Goal: Task Accomplishment & Management: Manage account settings

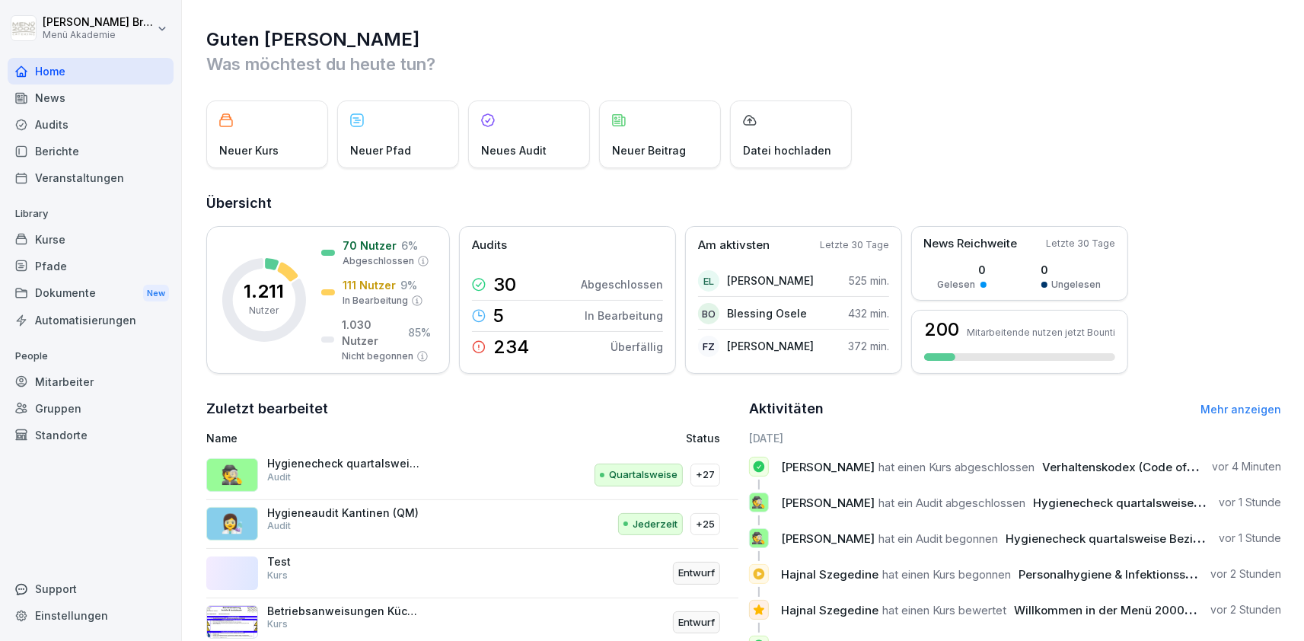
click at [106, 245] on div "Kurse" at bounding box center [91, 239] width 166 height 27
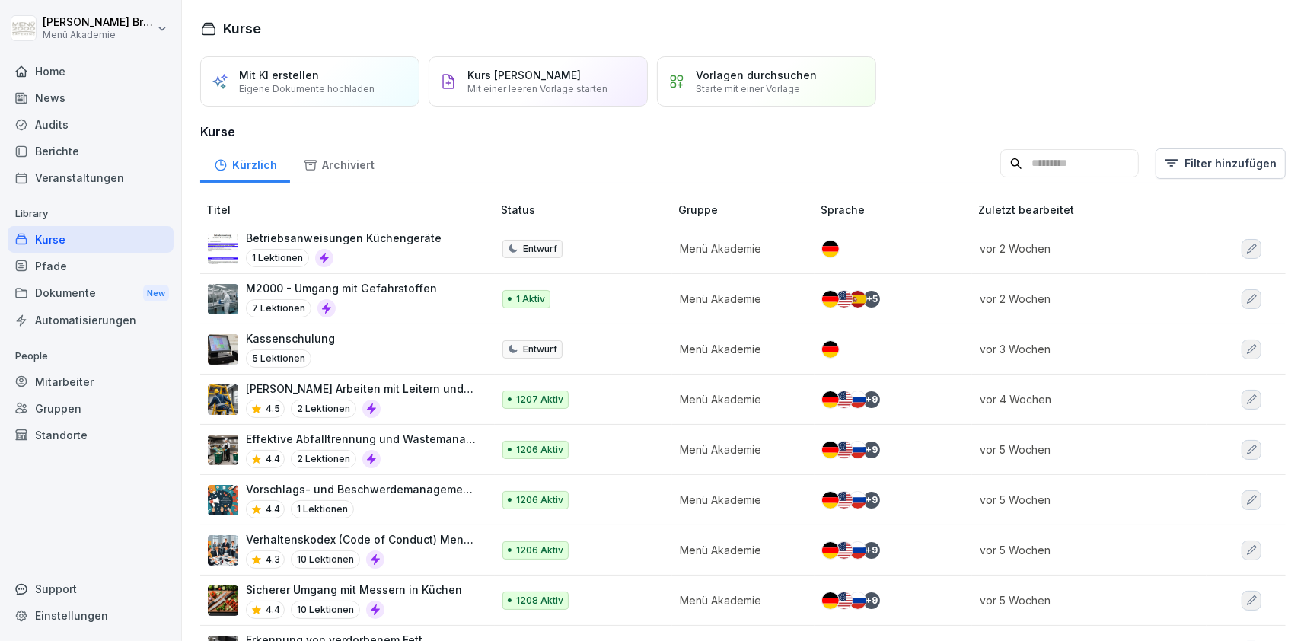
click at [117, 122] on div "Audits" at bounding box center [91, 124] width 166 height 27
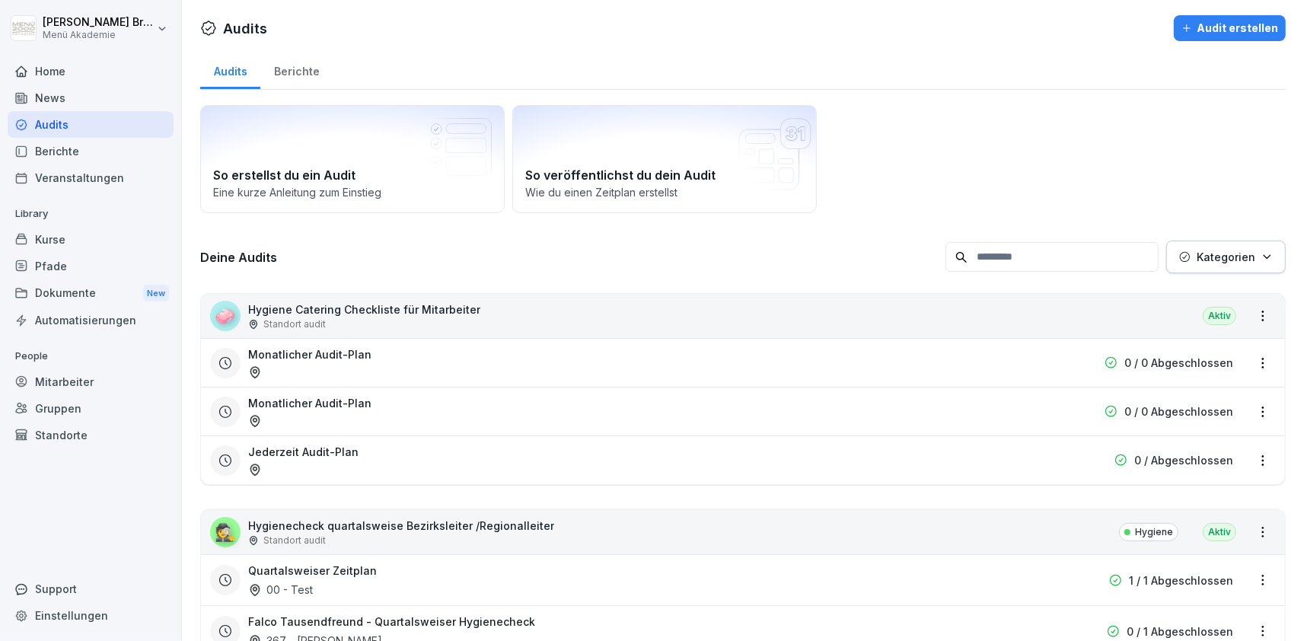
click at [98, 63] on div "Home" at bounding box center [91, 71] width 166 height 27
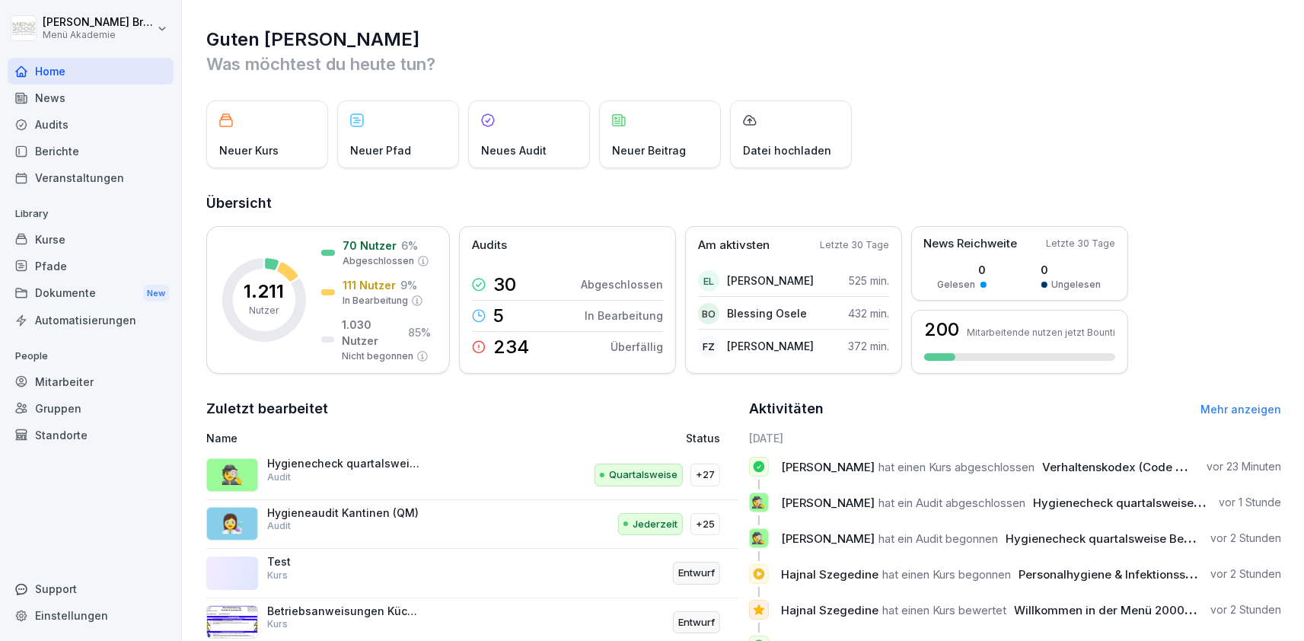
click at [68, 403] on div "Gruppen" at bounding box center [91, 408] width 166 height 27
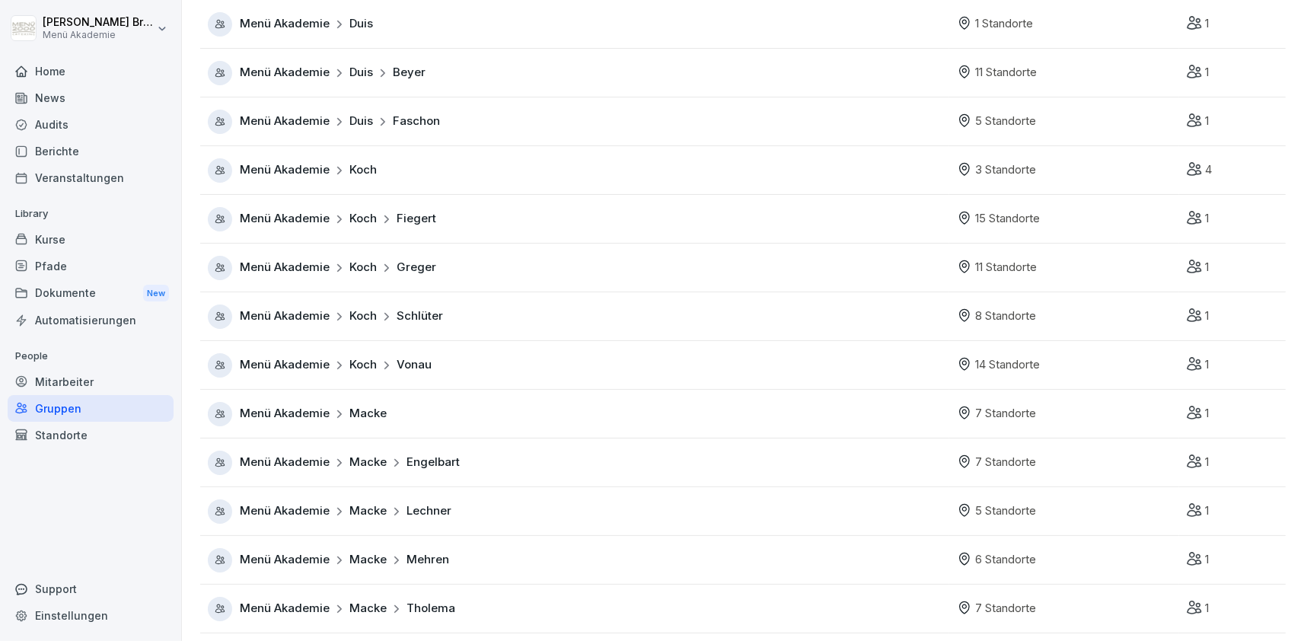
scroll to position [176, 0]
click at [289, 126] on span "Menü Akademie" at bounding box center [285, 122] width 90 height 18
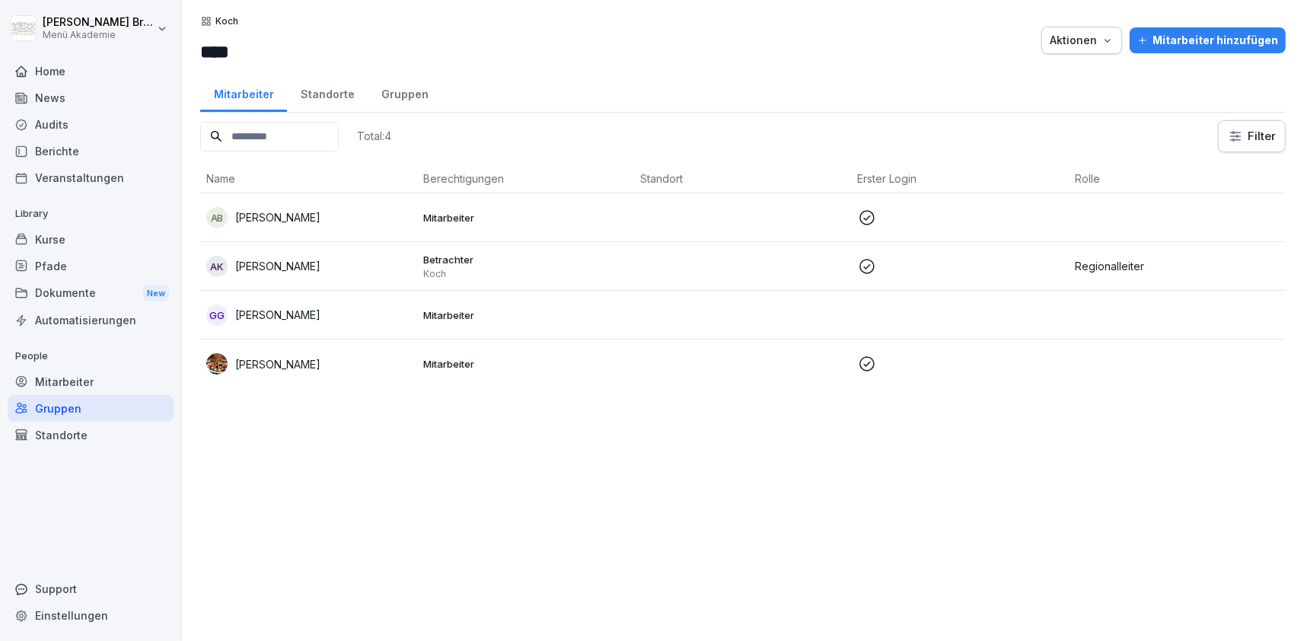
click at [85, 372] on div "Mitarbeiter" at bounding box center [91, 382] width 166 height 27
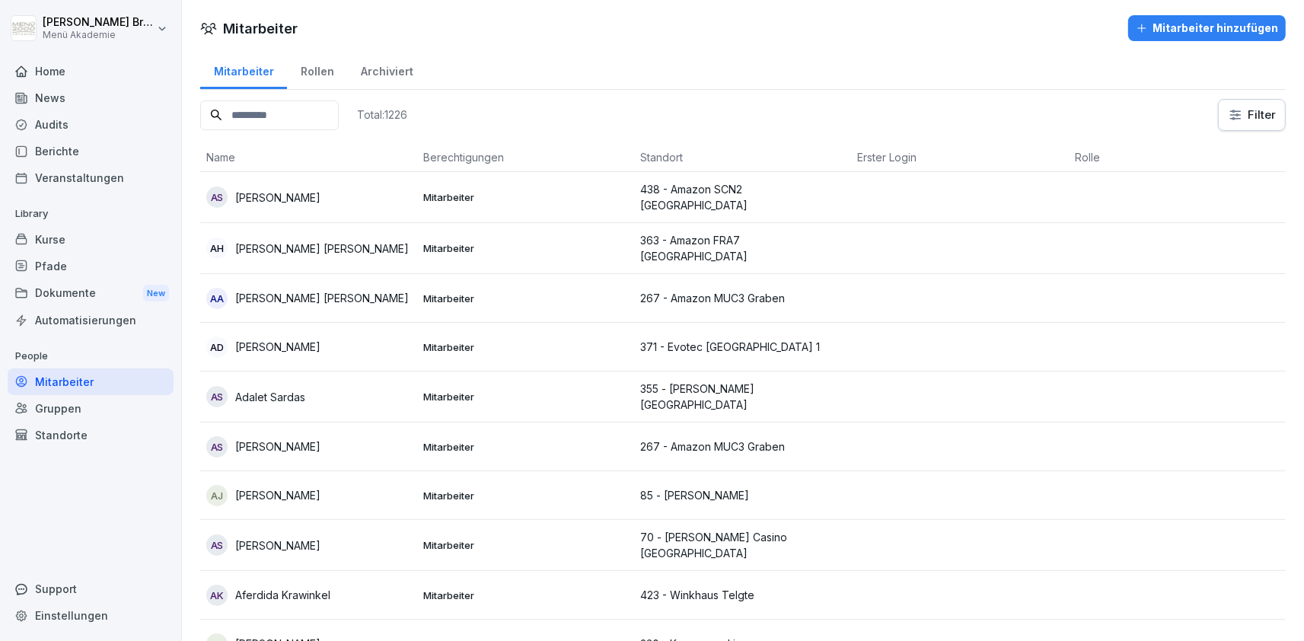
click at [331, 121] on input at bounding box center [269, 116] width 139 height 30
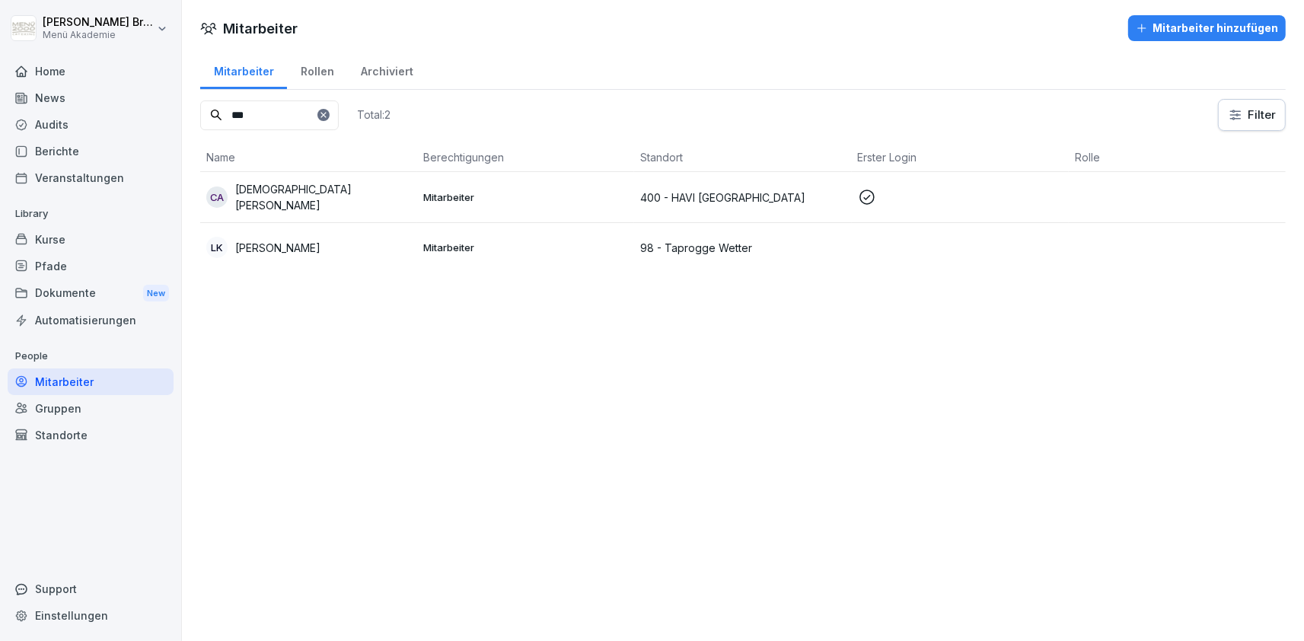
type input "***"
click at [282, 190] on p "[DEMOGRAPHIC_DATA][PERSON_NAME]" at bounding box center [323, 197] width 176 height 32
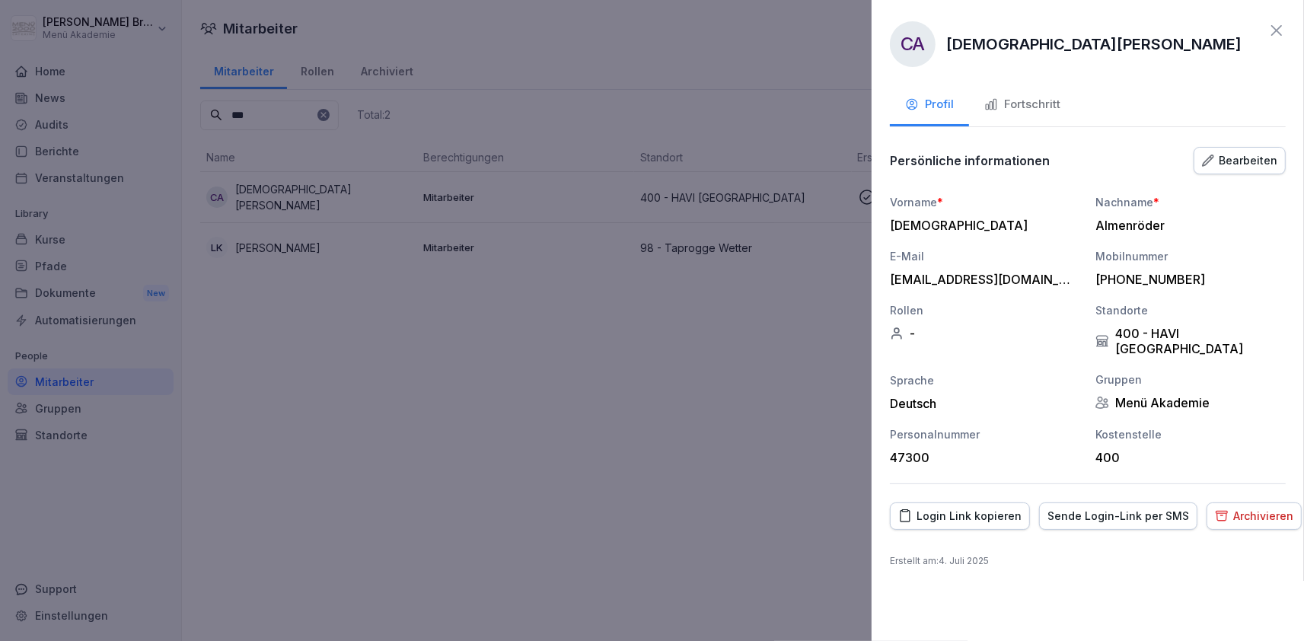
click at [1269, 166] on div "Bearbeiten" at bounding box center [1239, 160] width 75 height 17
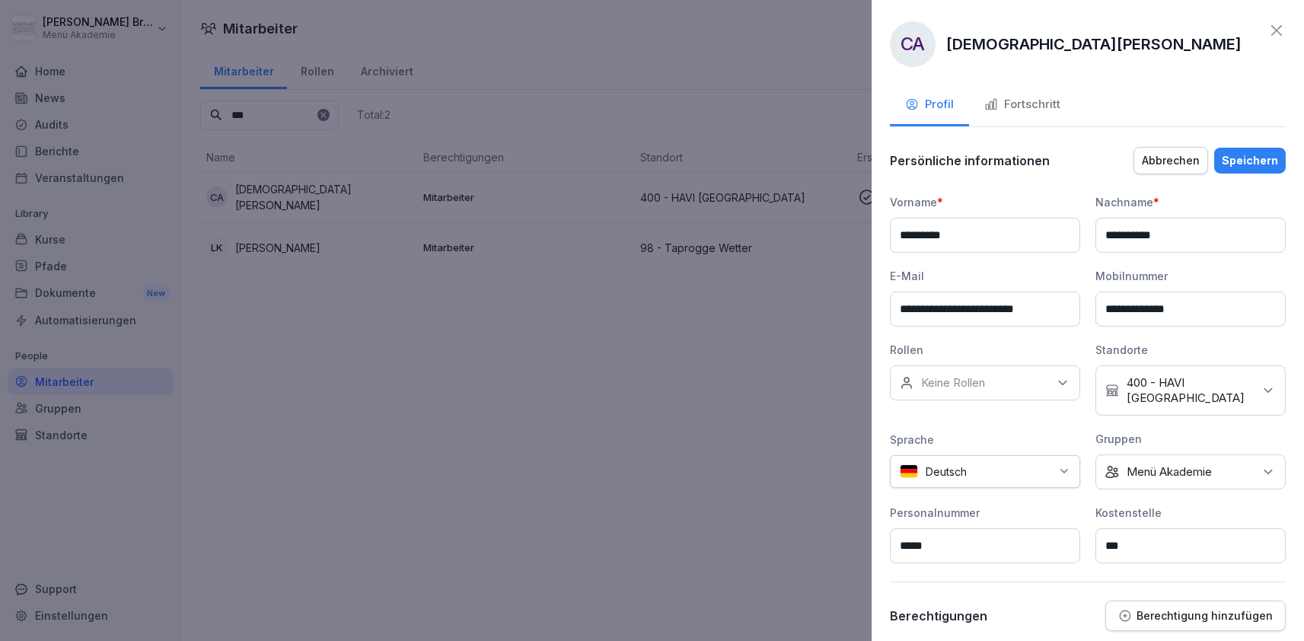
click at [1221, 391] on div "Kein Standort 400 - HAVI [GEOGRAPHIC_DATA]" at bounding box center [1191, 390] width 190 height 50
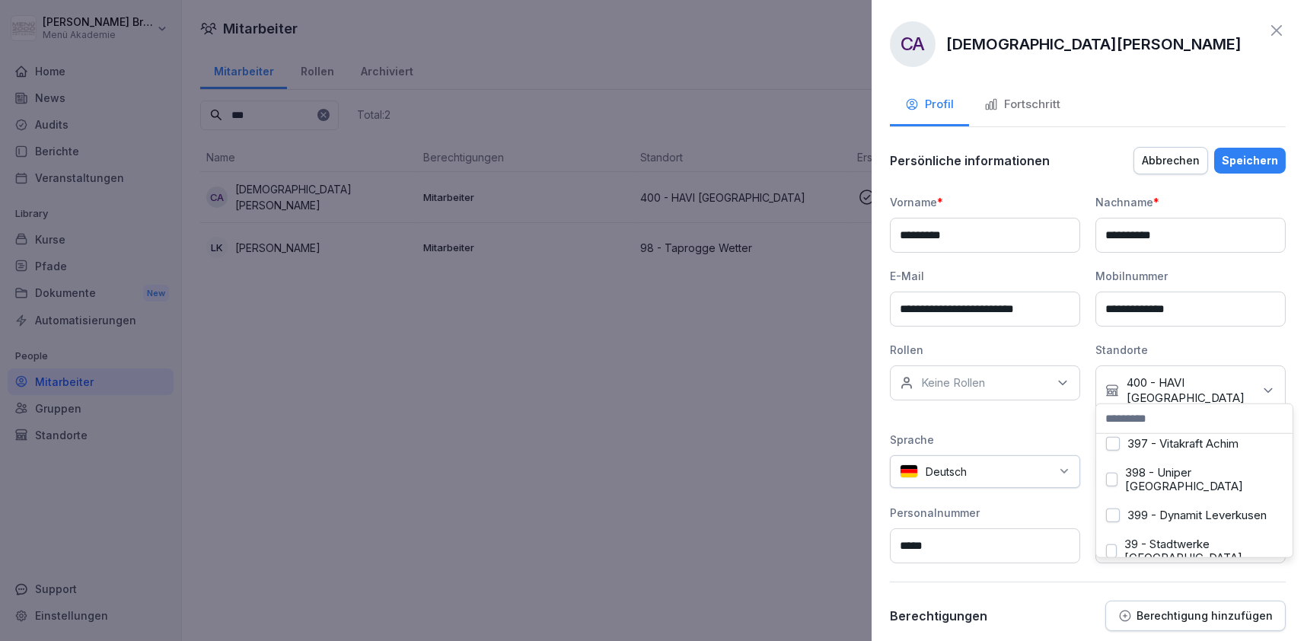
scroll to position [4439, 0]
click at [724, 458] on div at bounding box center [652, 320] width 1304 height 641
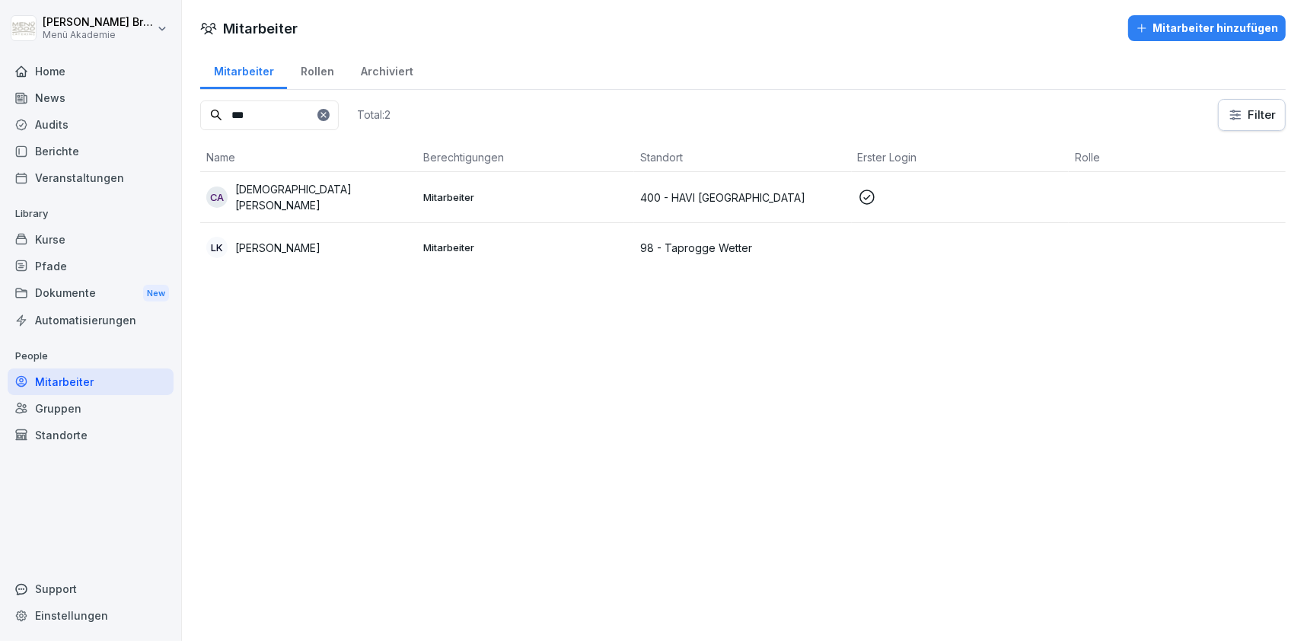
click at [316, 190] on p "[DEMOGRAPHIC_DATA][PERSON_NAME]" at bounding box center [323, 197] width 176 height 32
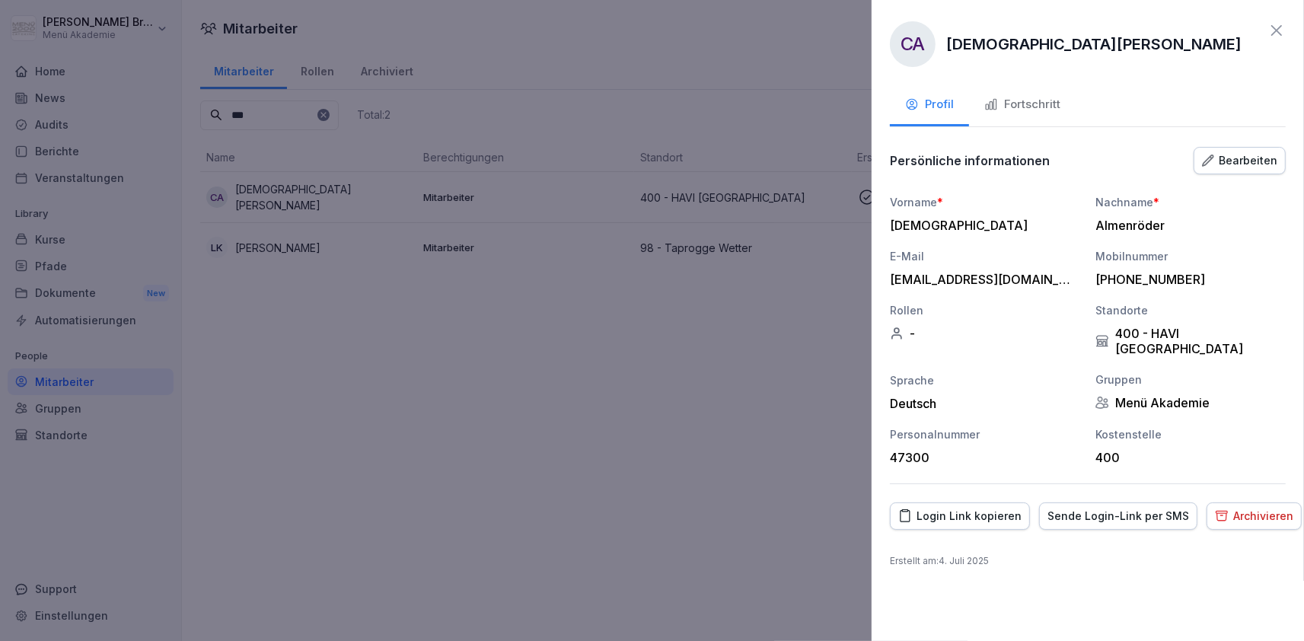
click at [1237, 148] on button "Bearbeiten" at bounding box center [1240, 160] width 92 height 27
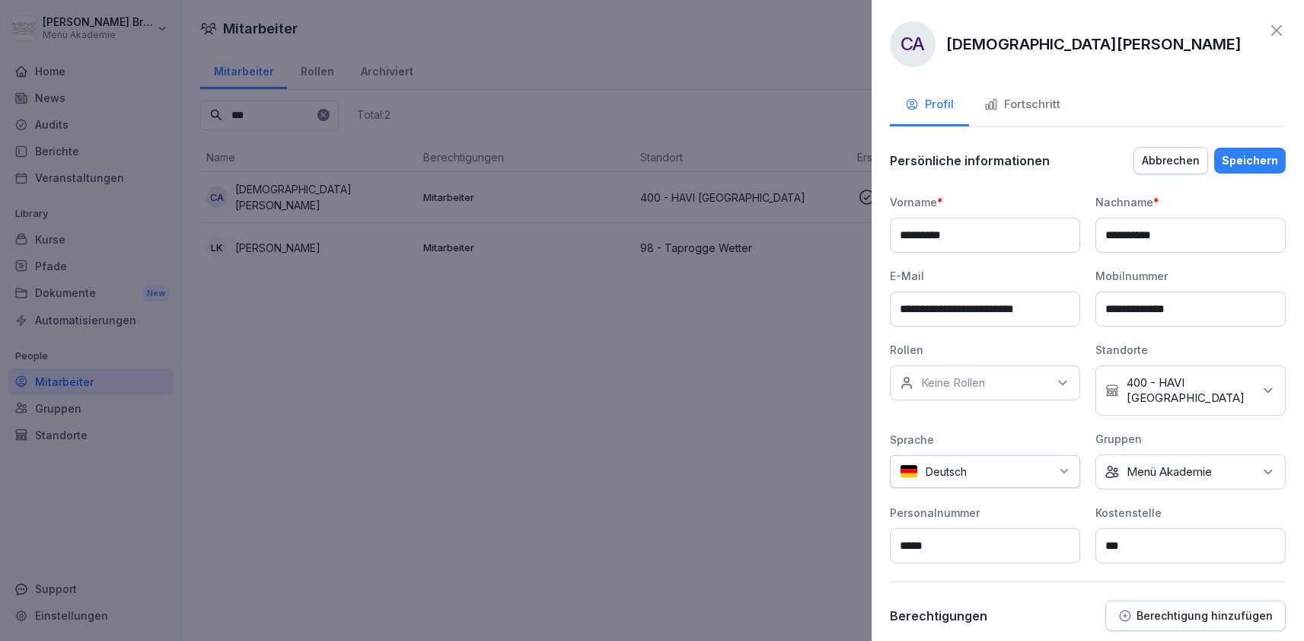
click at [1202, 385] on p "400 - HAVI [GEOGRAPHIC_DATA]" at bounding box center [1190, 390] width 126 height 30
click at [1055, 415] on div "**********" at bounding box center [1088, 378] width 396 height 369
click at [1167, 464] on p "Menü Akademie" at bounding box center [1169, 471] width 85 height 15
click at [1170, 502] on input at bounding box center [1194, 491] width 196 height 29
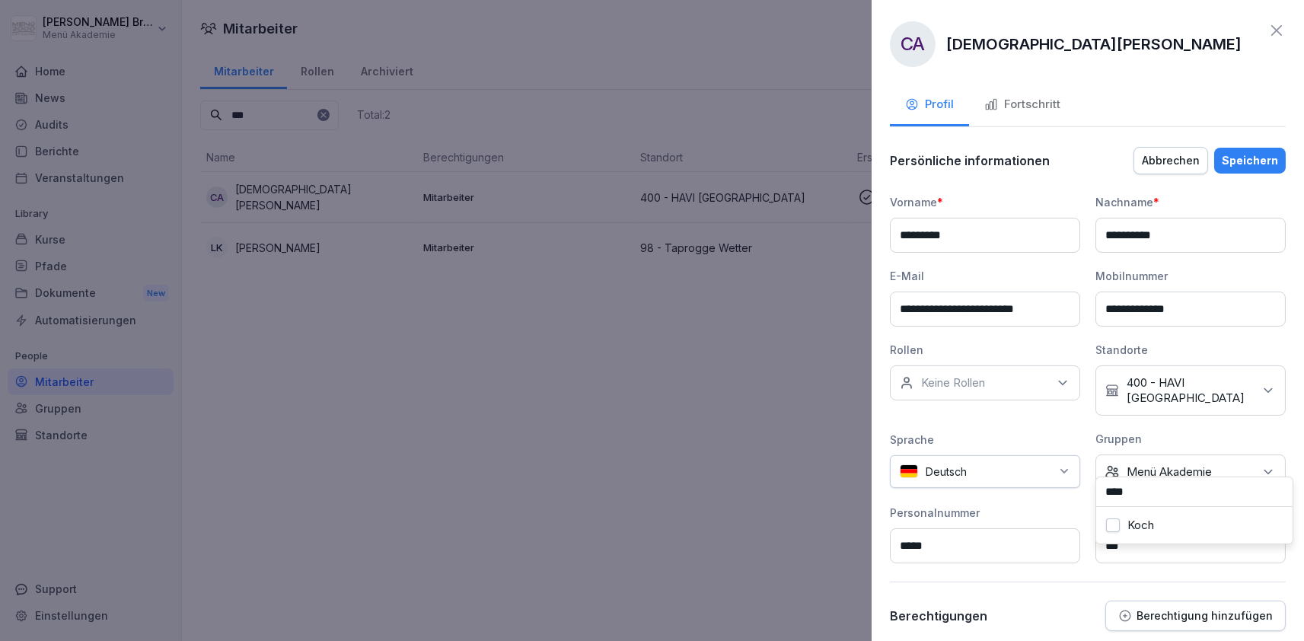
type input "****"
click at [1138, 532] on label "Koch" at bounding box center [1141, 526] width 27 height 14
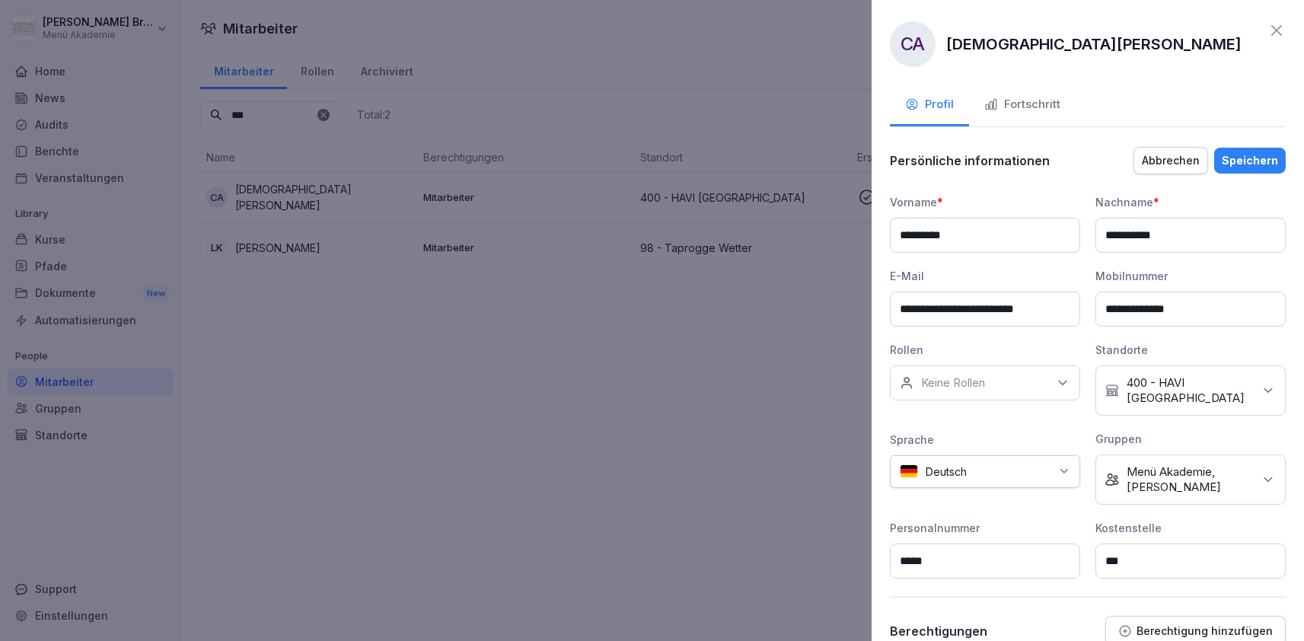
click at [1073, 520] on div "Personalnummer" at bounding box center [985, 528] width 190 height 16
click at [1255, 156] on div "Speichern" at bounding box center [1250, 160] width 56 height 17
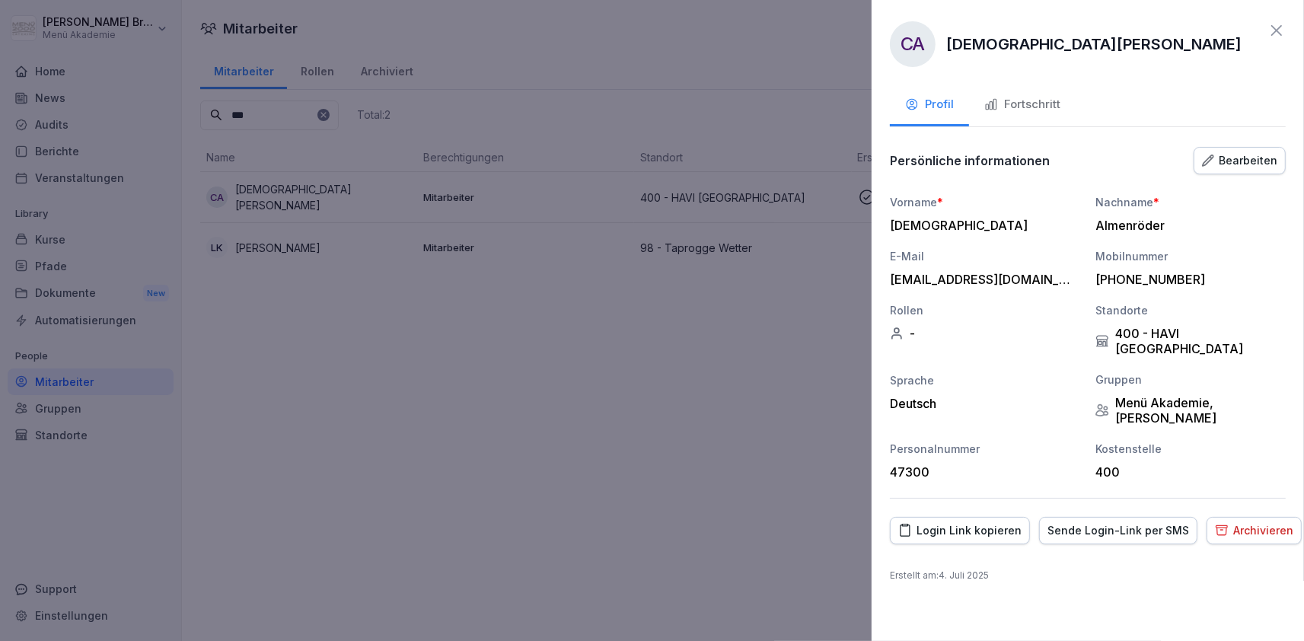
click at [1275, 28] on icon at bounding box center [1277, 30] width 11 height 11
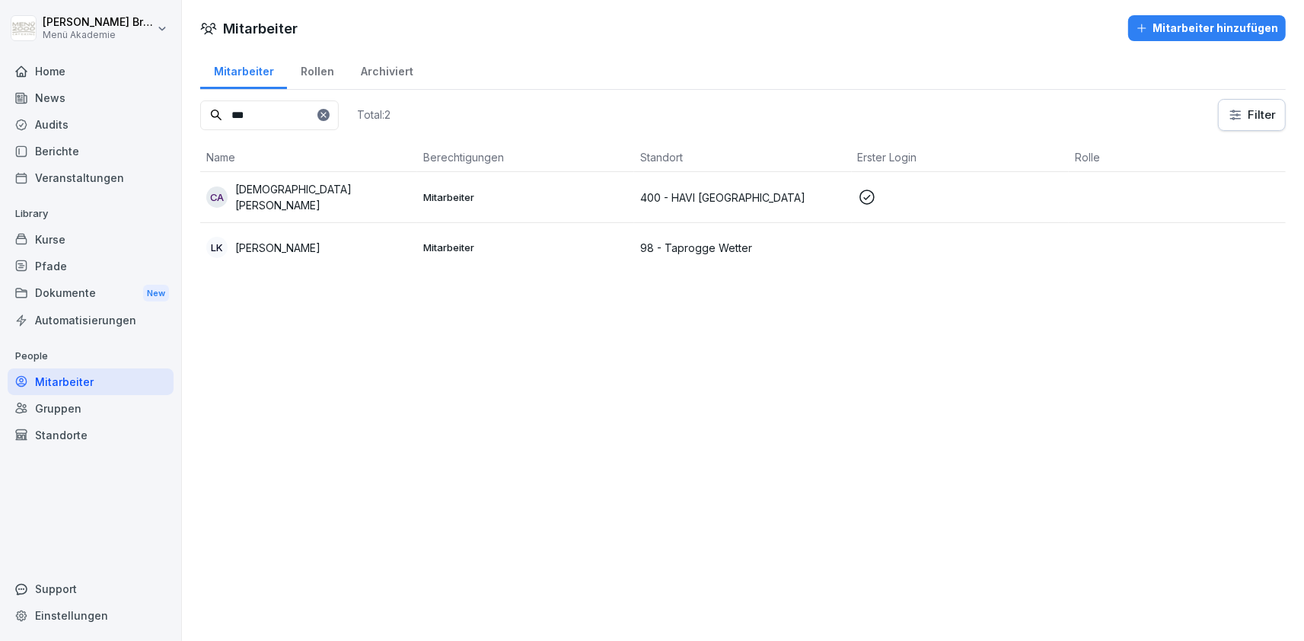
click at [73, 397] on div "Gruppen" at bounding box center [91, 408] width 166 height 27
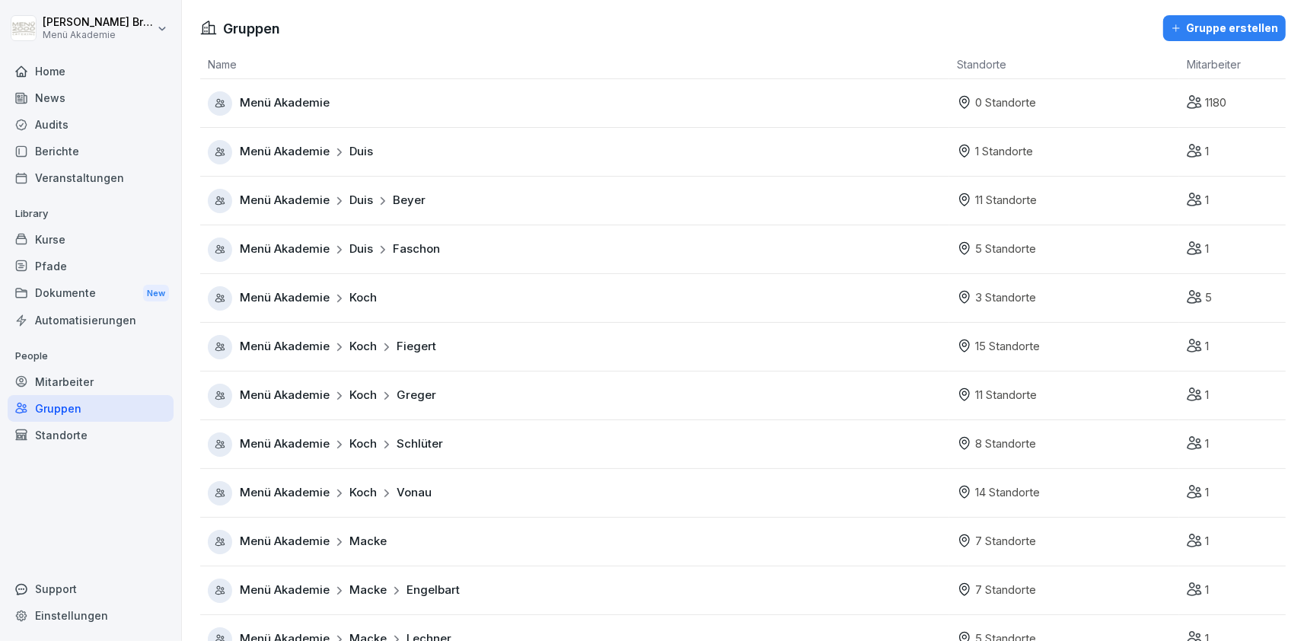
click at [272, 290] on span "Menü Akademie" at bounding box center [285, 298] width 90 height 18
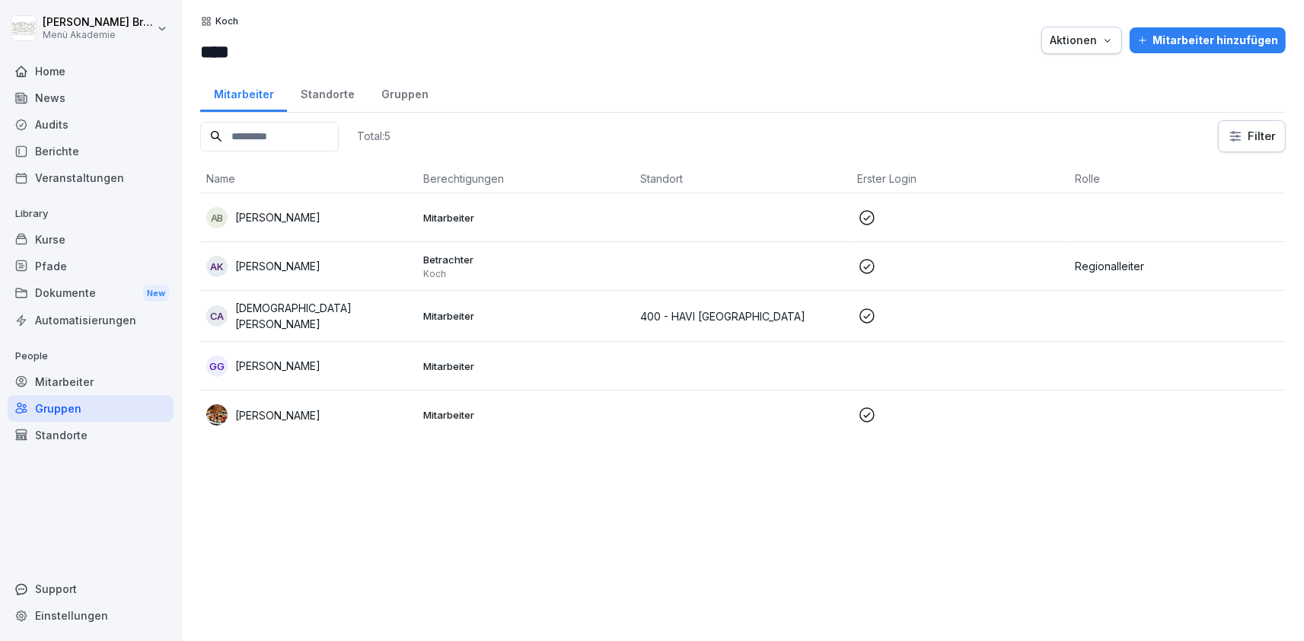
click at [328, 313] on p "[DEMOGRAPHIC_DATA][PERSON_NAME]" at bounding box center [323, 316] width 176 height 32
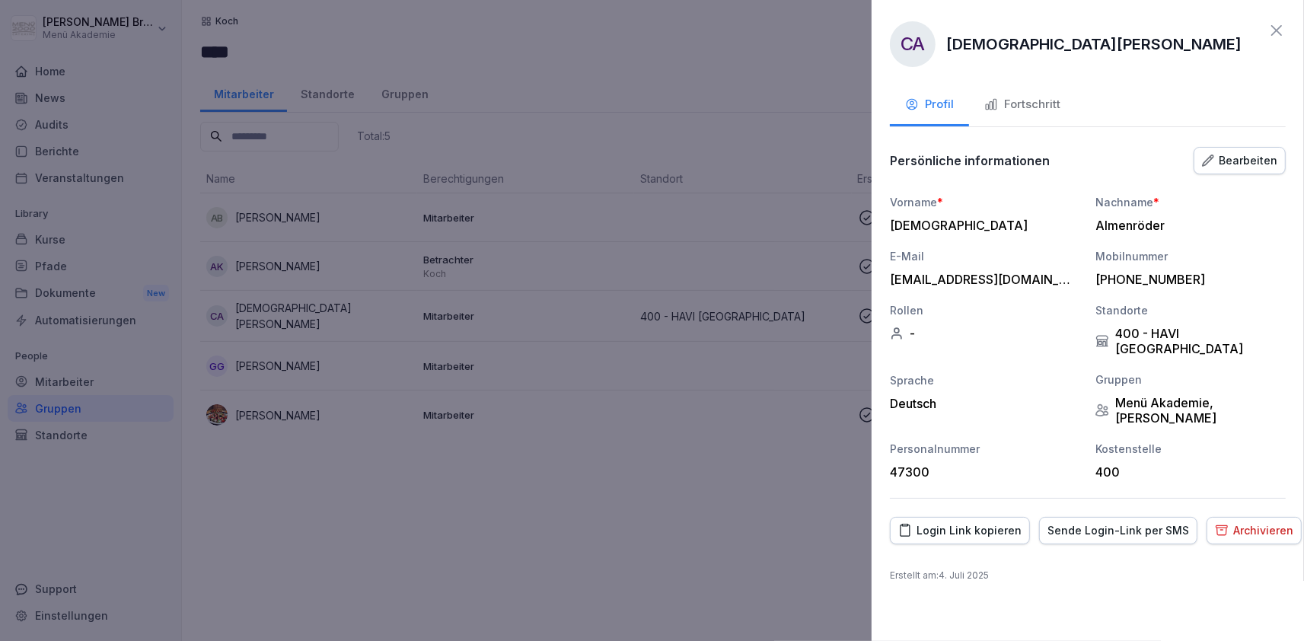
click at [1275, 155] on div "Bearbeiten" at bounding box center [1239, 160] width 75 height 17
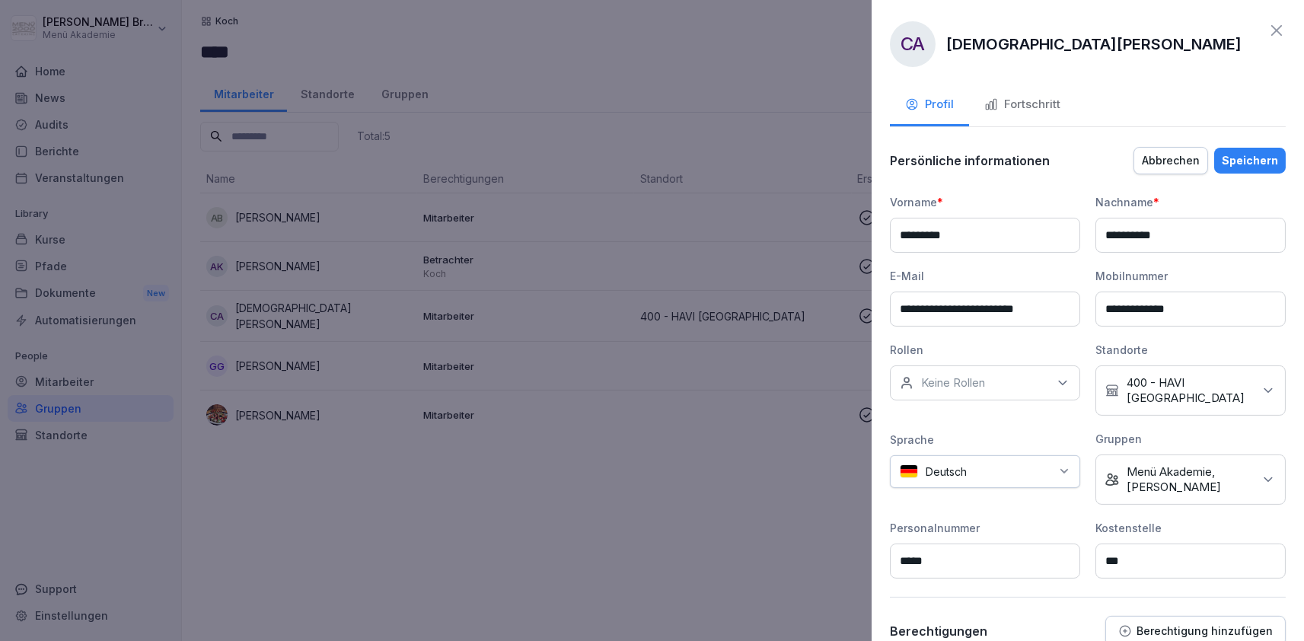
click at [1263, 383] on icon at bounding box center [1268, 390] width 15 height 15
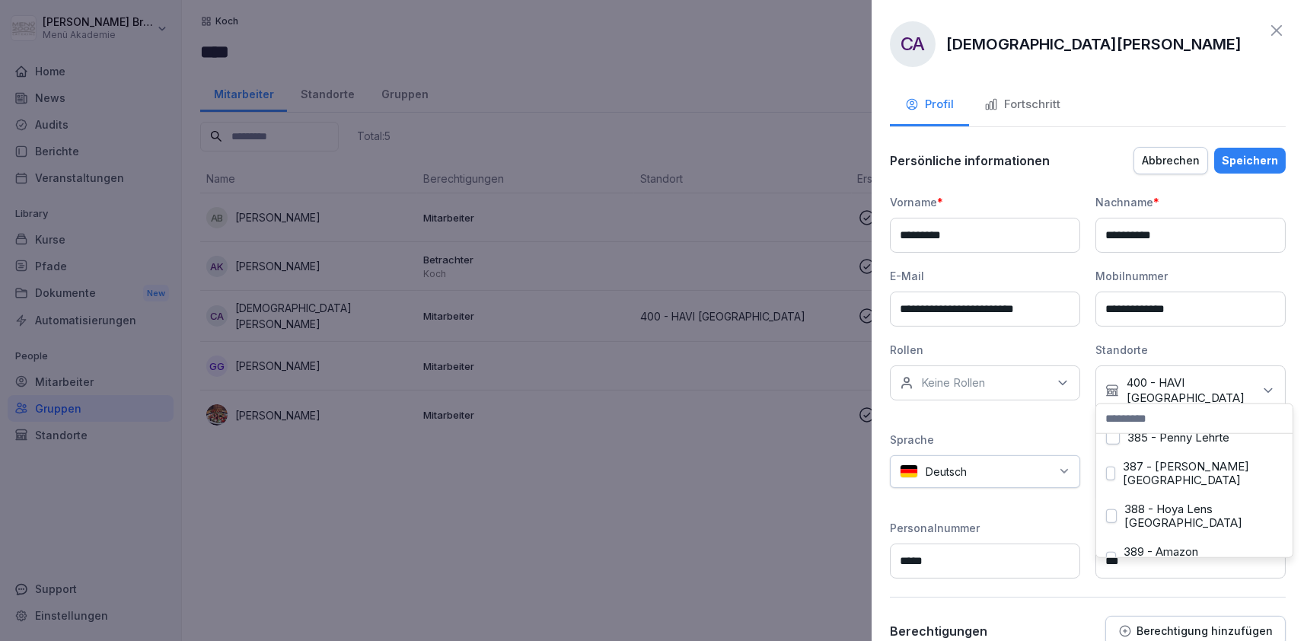
scroll to position [4188, 0]
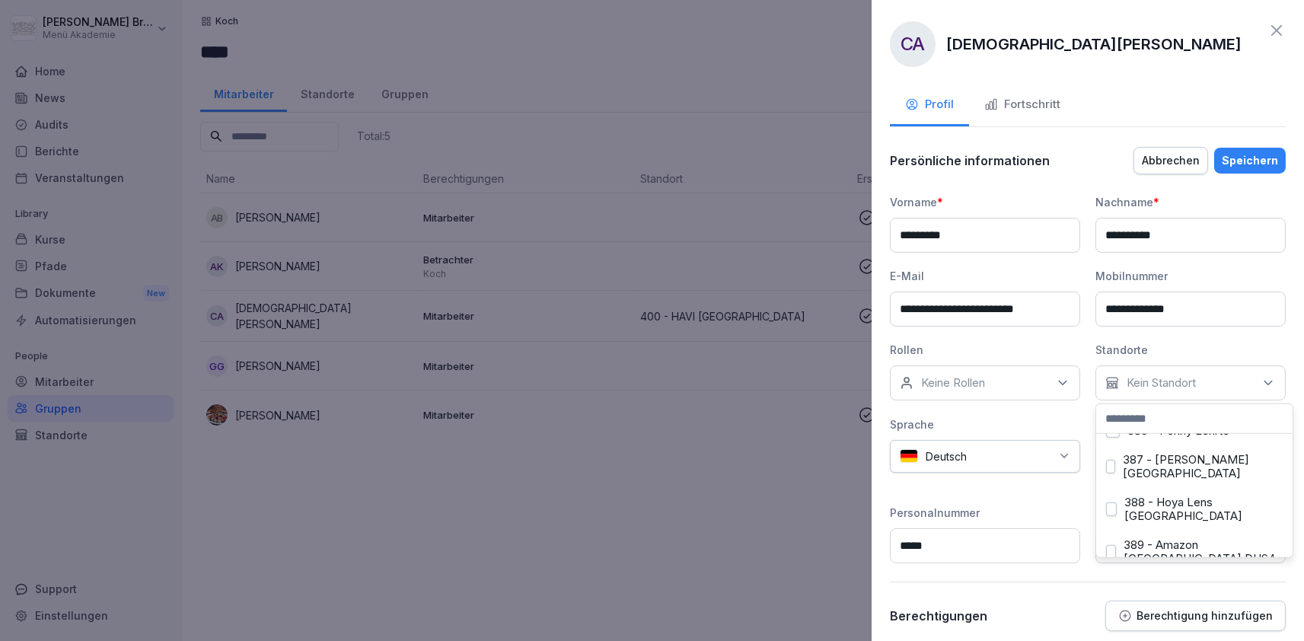
click at [1269, 161] on div "Speichern" at bounding box center [1250, 160] width 56 height 17
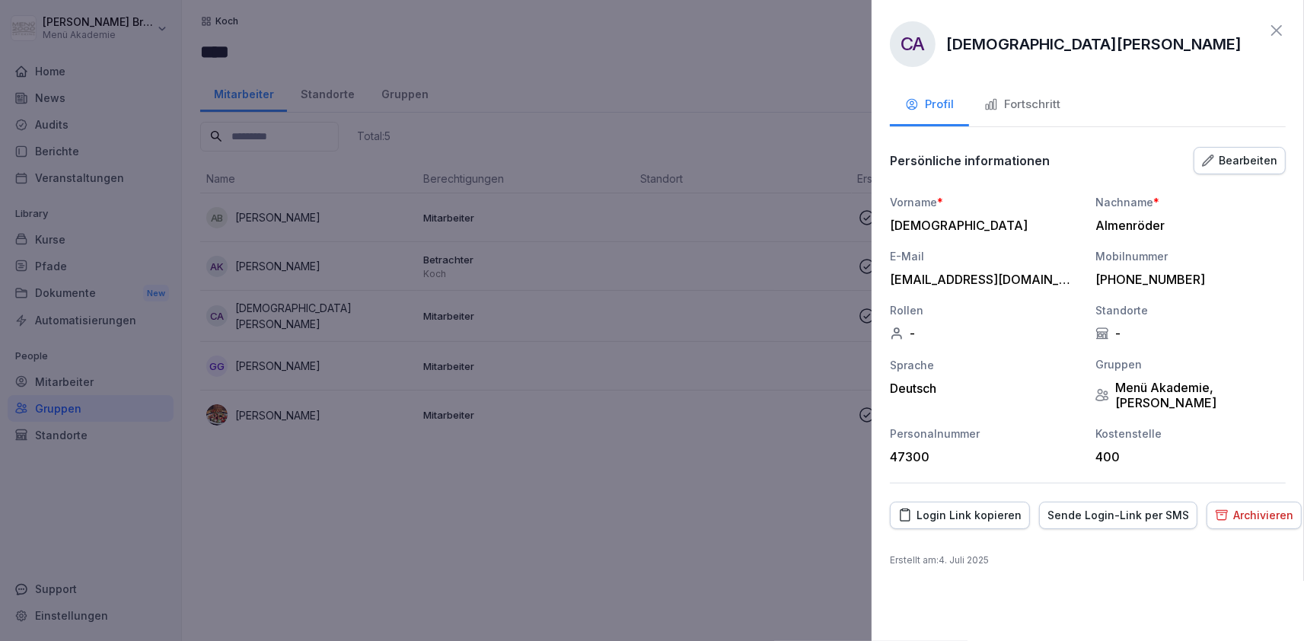
click at [646, 544] on div at bounding box center [652, 320] width 1304 height 641
